Goal: Task Accomplishment & Management: Use online tool/utility

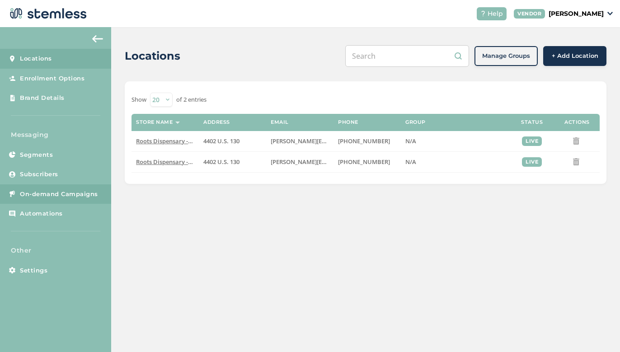
click at [73, 194] on span "On-demand Campaigns" at bounding box center [59, 194] width 78 height 9
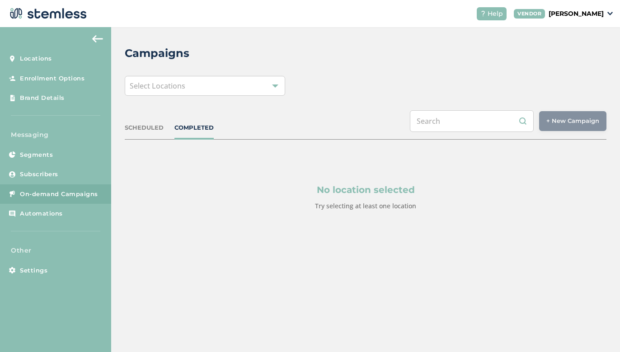
click at [256, 85] on div "Select Locations" at bounding box center [205, 86] width 160 height 20
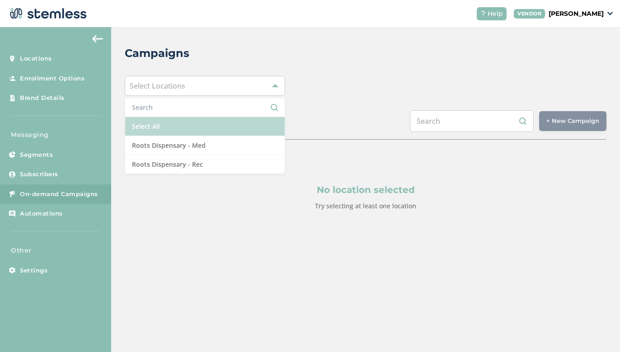
click at [211, 131] on li "Select All" at bounding box center [205, 126] width 160 height 19
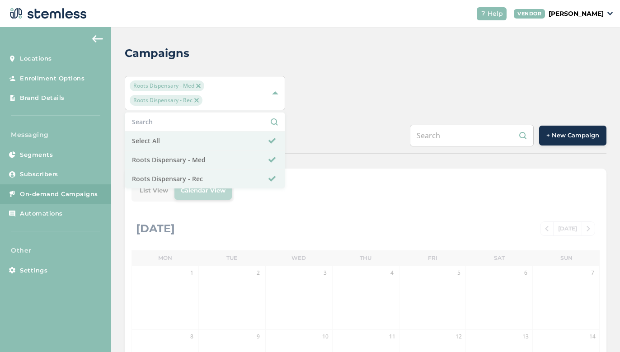
click at [406, 99] on div "Roots Dispensary - Med Roots Dispensary - Rec Select All Roots Dispensary - Med…" at bounding box center [366, 93] width 482 height 34
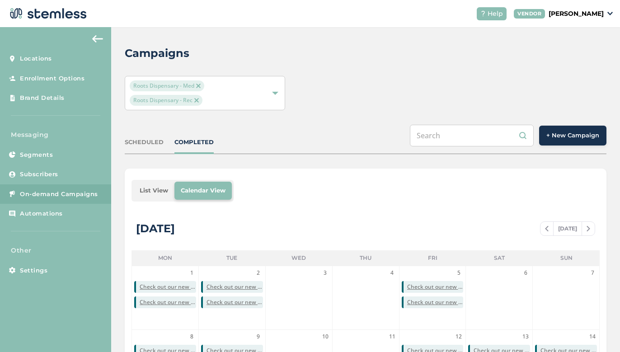
click at [568, 137] on span "+ New Campaign" at bounding box center [572, 135] width 53 height 9
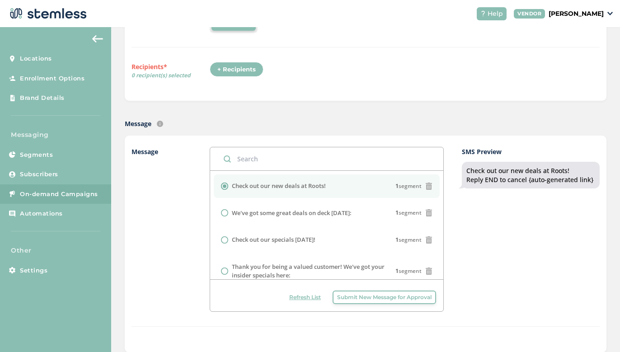
scroll to position [75, 0]
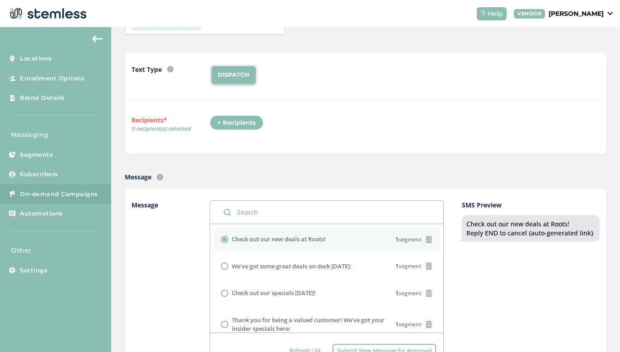
click at [242, 122] on div "+ Recipients" at bounding box center [237, 122] width 54 height 15
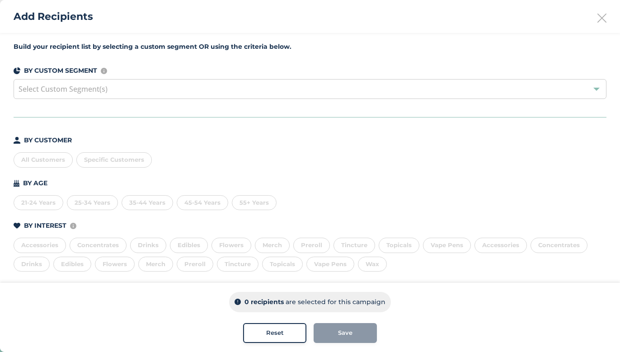
click at [55, 164] on div "All Customers" at bounding box center [43, 159] width 59 height 15
click at [348, 333] on span "Save" at bounding box center [345, 333] width 14 height 9
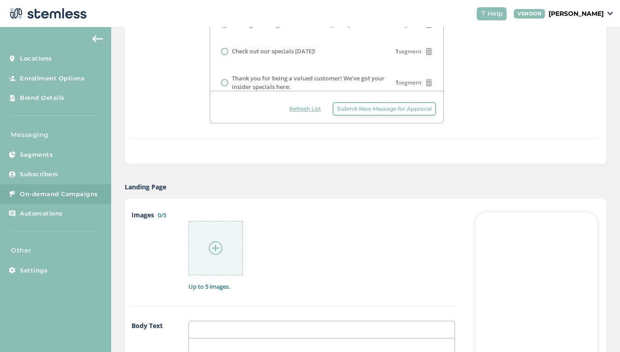
scroll to position [327, 0]
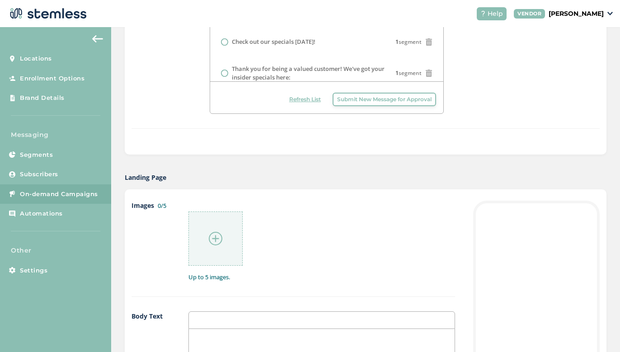
click at [221, 235] on img at bounding box center [216, 239] width 14 height 14
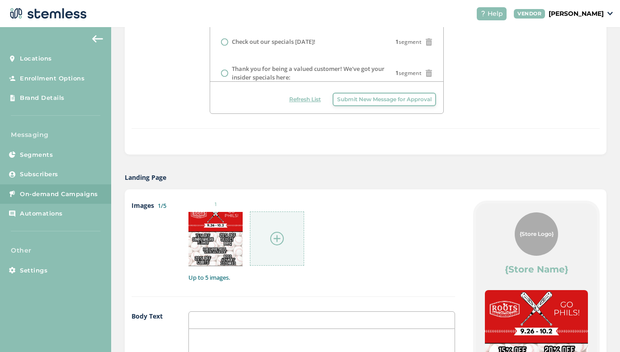
click at [353, 233] on div "1" at bounding box center [321, 234] width 267 height 66
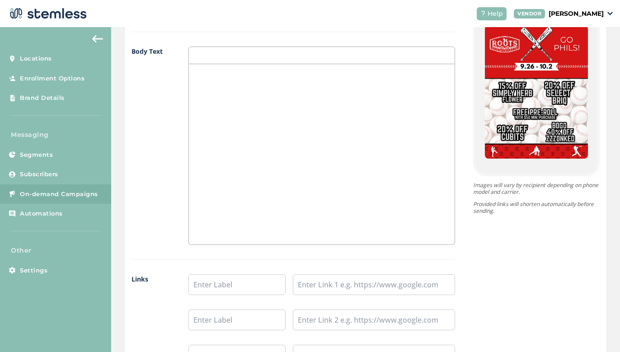
scroll to position [592, 0]
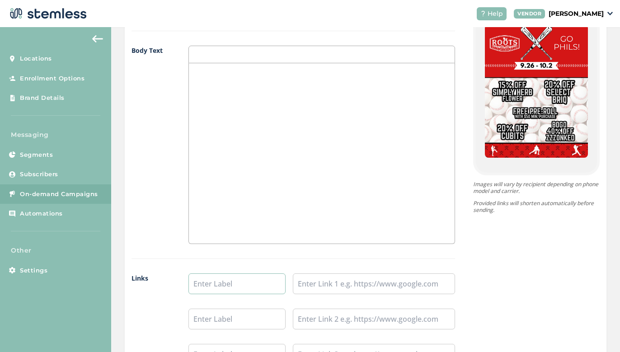
click at [242, 285] on input "text" at bounding box center [236, 283] width 97 height 21
type input "Shop Rec"
type input "Shop Med"
click at [332, 281] on input "text" at bounding box center [374, 283] width 162 height 21
paste input "[URL][DOMAIN_NAME]"
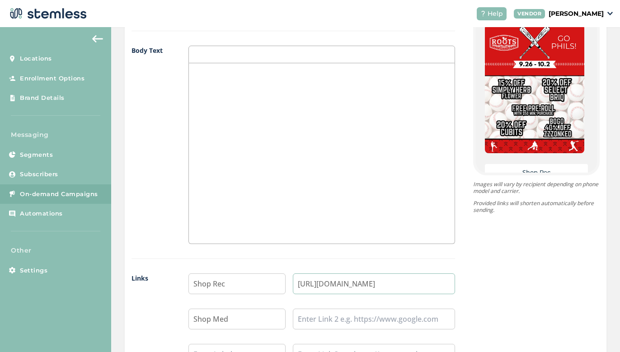
type input "[URL][DOMAIN_NAME]"
click at [306, 321] on input "text" at bounding box center [374, 319] width 162 height 21
paste input "[URL][DOMAIN_NAME]"
type input "[URL][DOMAIN_NAME]"
click at [343, 157] on div at bounding box center [322, 153] width 266 height 180
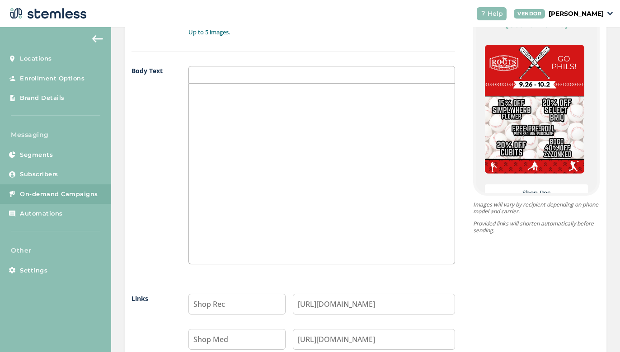
scroll to position [573, 0]
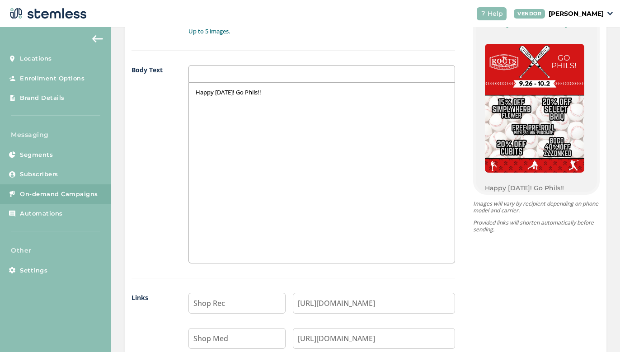
click at [235, 90] on p "Happy [DATE]! Go Phils!!" at bounding box center [322, 92] width 252 height 8
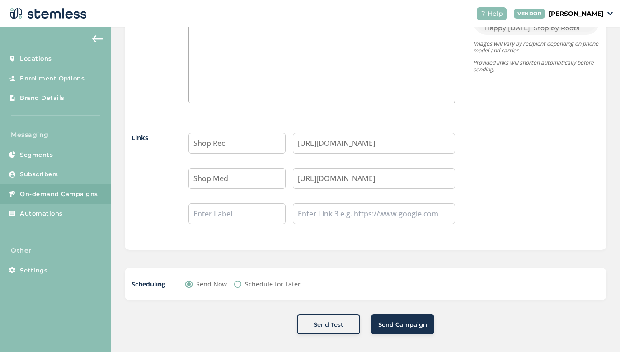
scroll to position [733, 0]
click at [395, 333] on button "Send Campaign" at bounding box center [402, 325] width 63 height 20
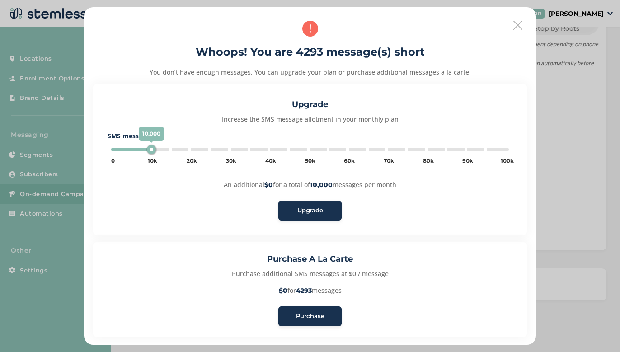
scroll to position [0, 0]
type input "110000"
click at [514, 22] on icon at bounding box center [517, 25] width 9 height 9
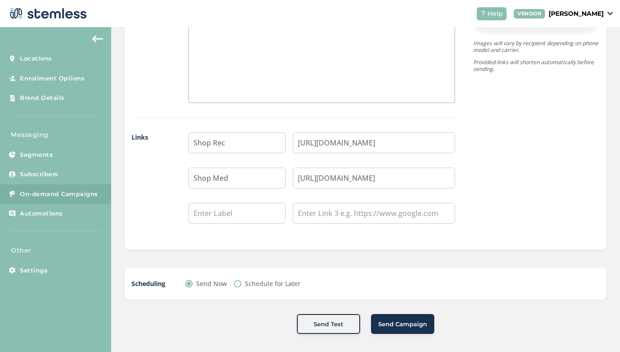
scroll to position [733, 0]
click at [411, 326] on span "Send Campaign" at bounding box center [402, 325] width 49 height 9
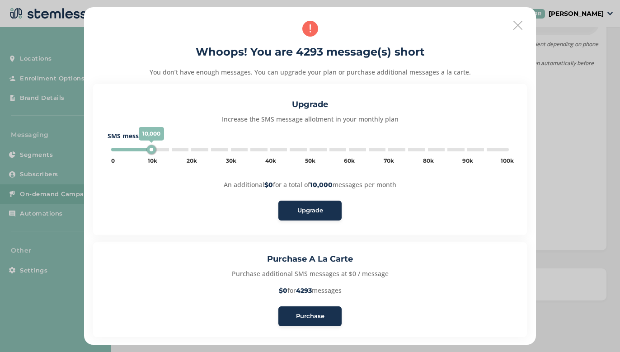
type input "110000"
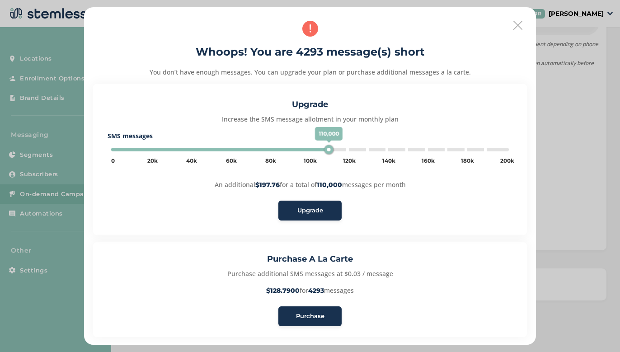
click at [303, 211] on span "Upgrade" at bounding box center [310, 210] width 26 height 9
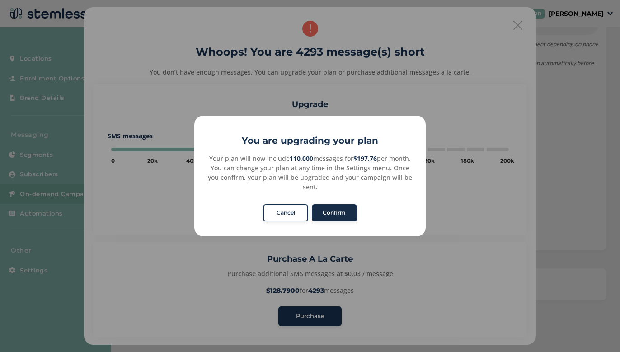
click at [343, 205] on button "Confirm" at bounding box center [334, 212] width 45 height 17
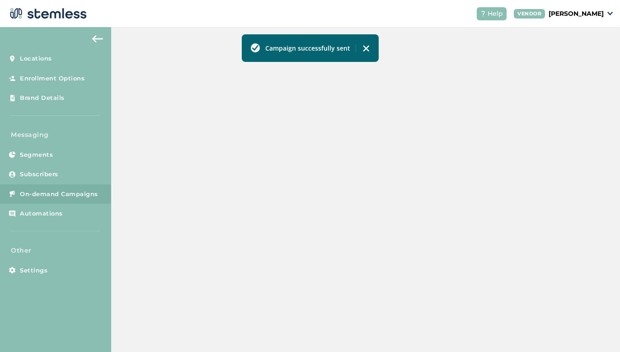
scroll to position [262, 0]
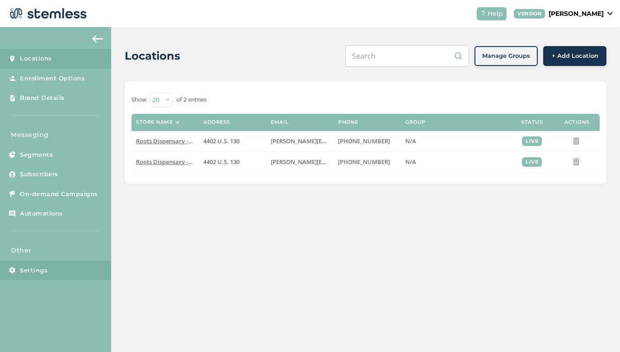
click at [33, 275] on link "Settings" at bounding box center [55, 271] width 111 height 20
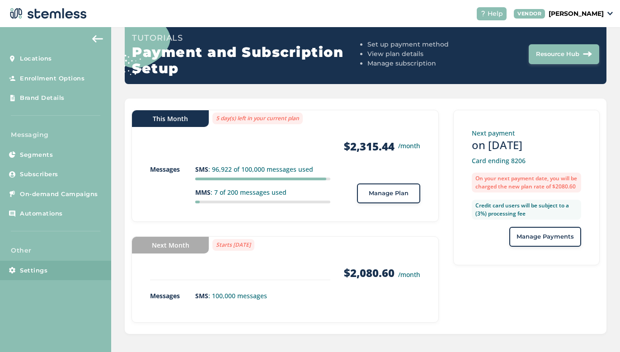
scroll to position [91, 0]
